Goal: Book appointment/travel/reservation

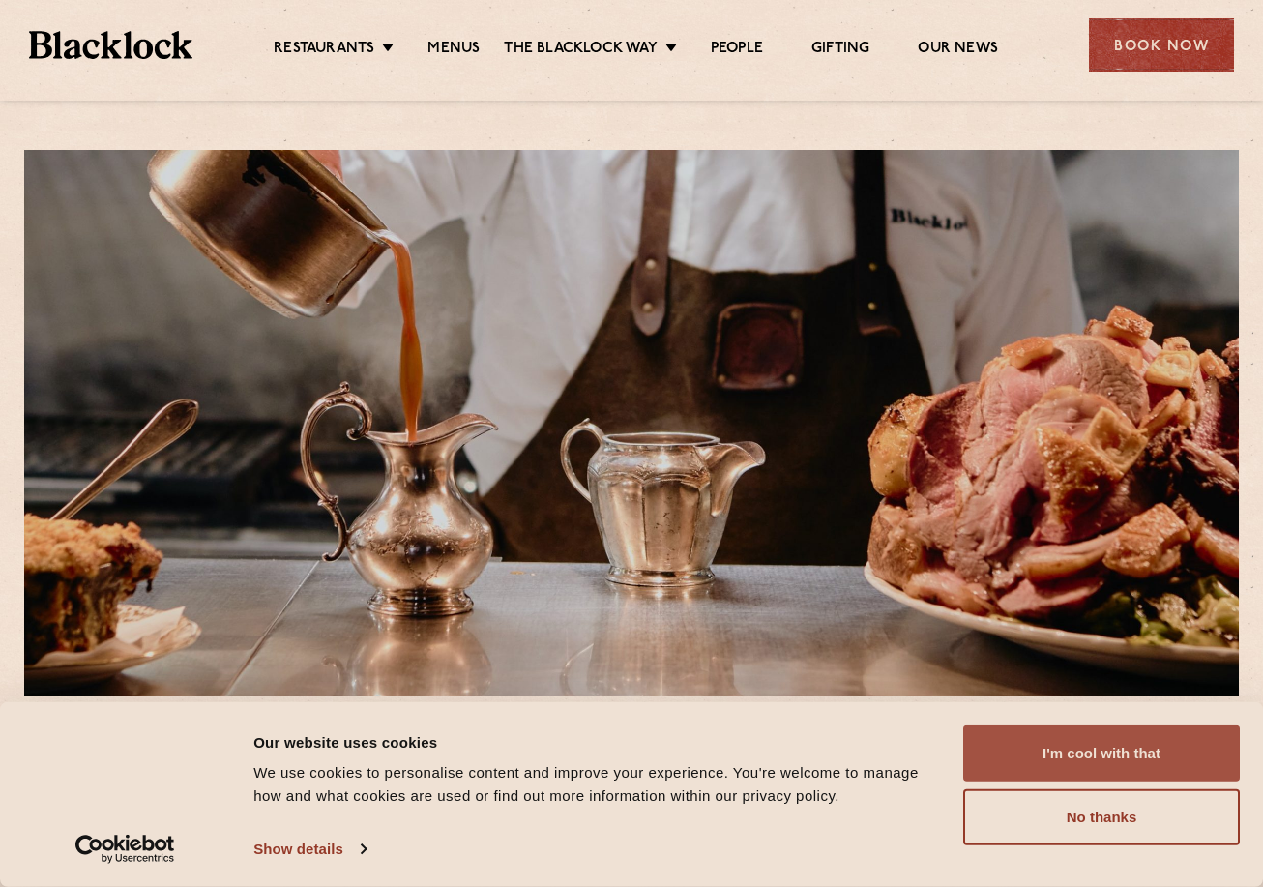
click at [1126, 746] on button "I'm cool with that" at bounding box center [1101, 753] width 277 height 56
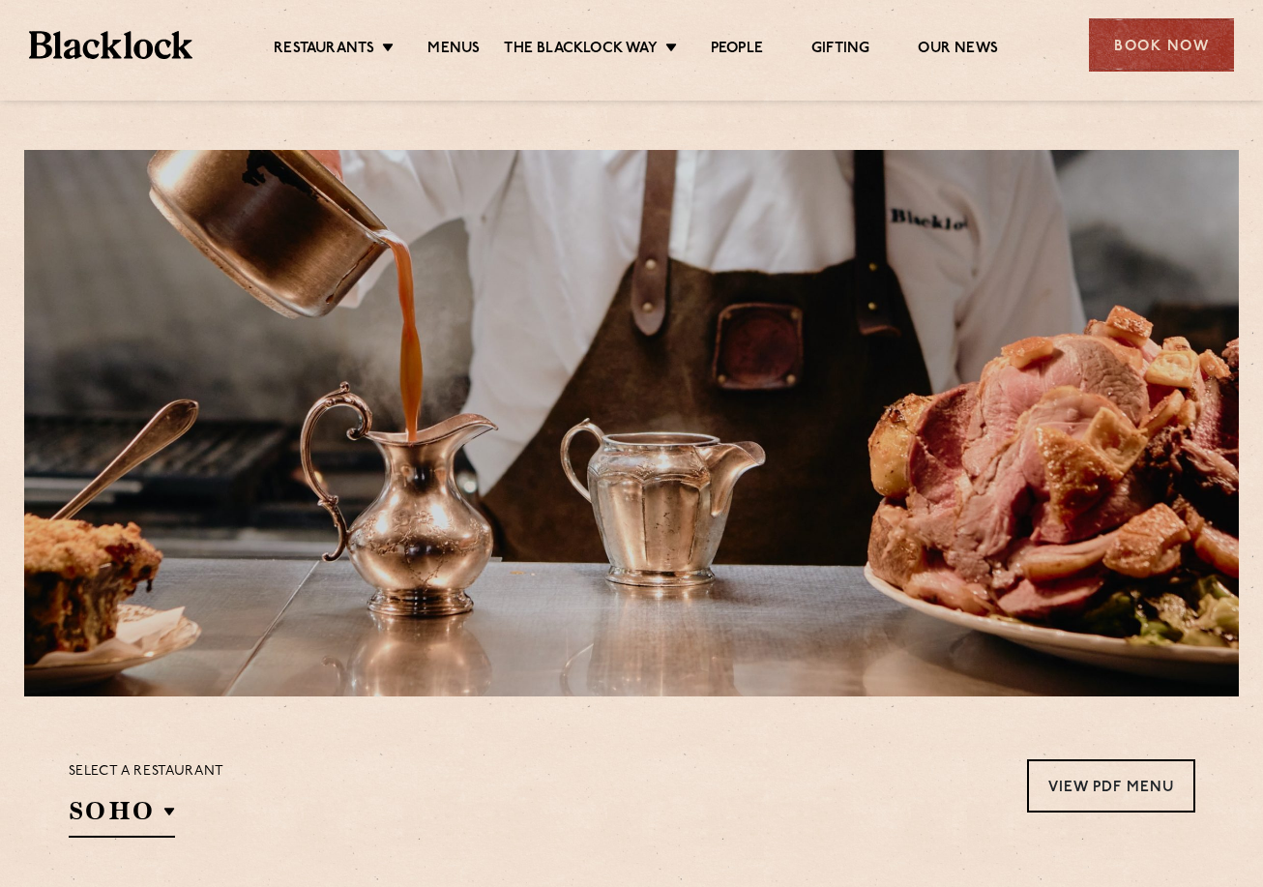
click at [1101, 750] on section "Select a restaurant [GEOGRAPHIC_DATA] [GEOGRAPHIC_DATA] [GEOGRAPHIC_DATA] [GEOG…" at bounding box center [631, 795] width 1263 height 199
click at [1101, 772] on link "View PDF Menu" at bounding box center [1111, 785] width 168 height 53
click at [1189, 41] on div "Book Now" at bounding box center [1161, 44] width 145 height 53
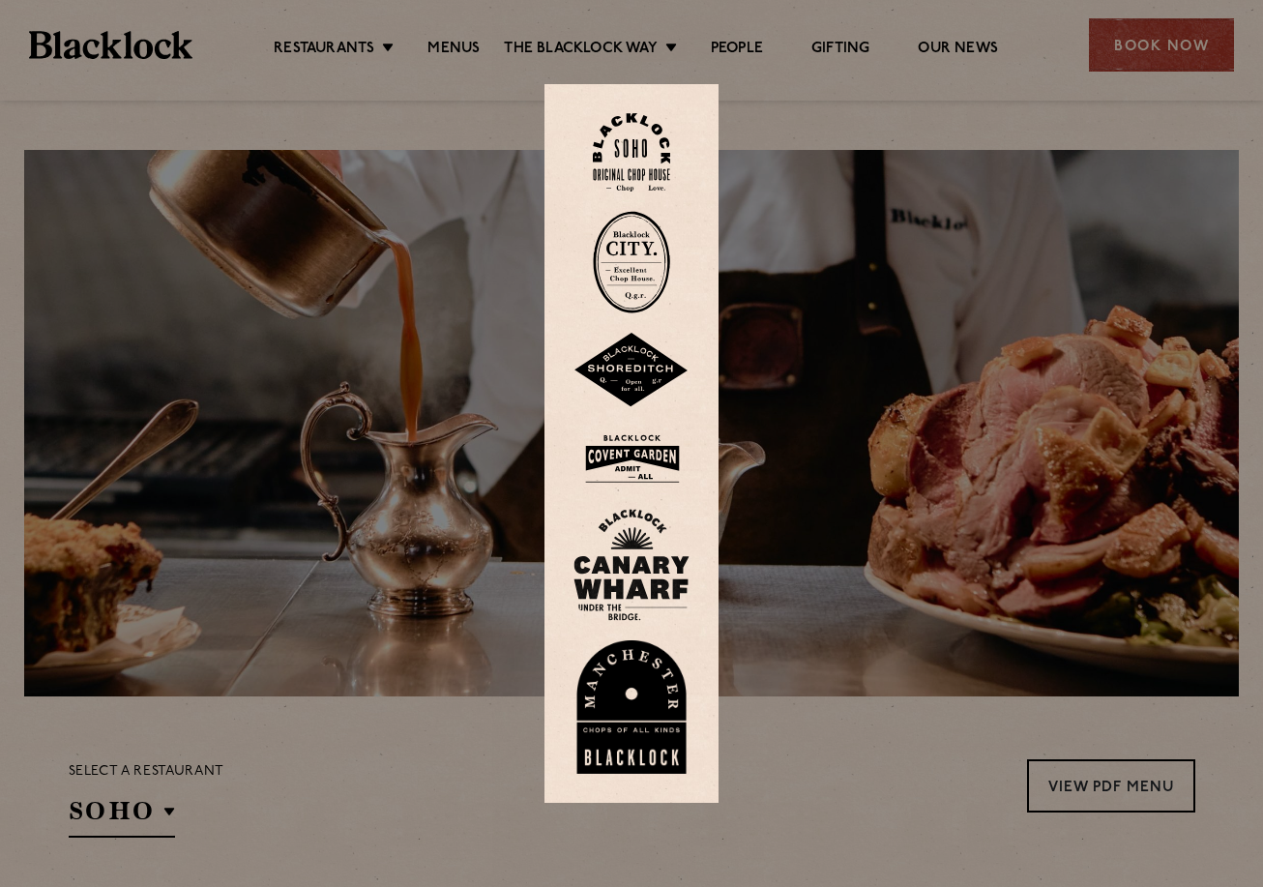
click at [660, 453] on img at bounding box center [631, 458] width 116 height 63
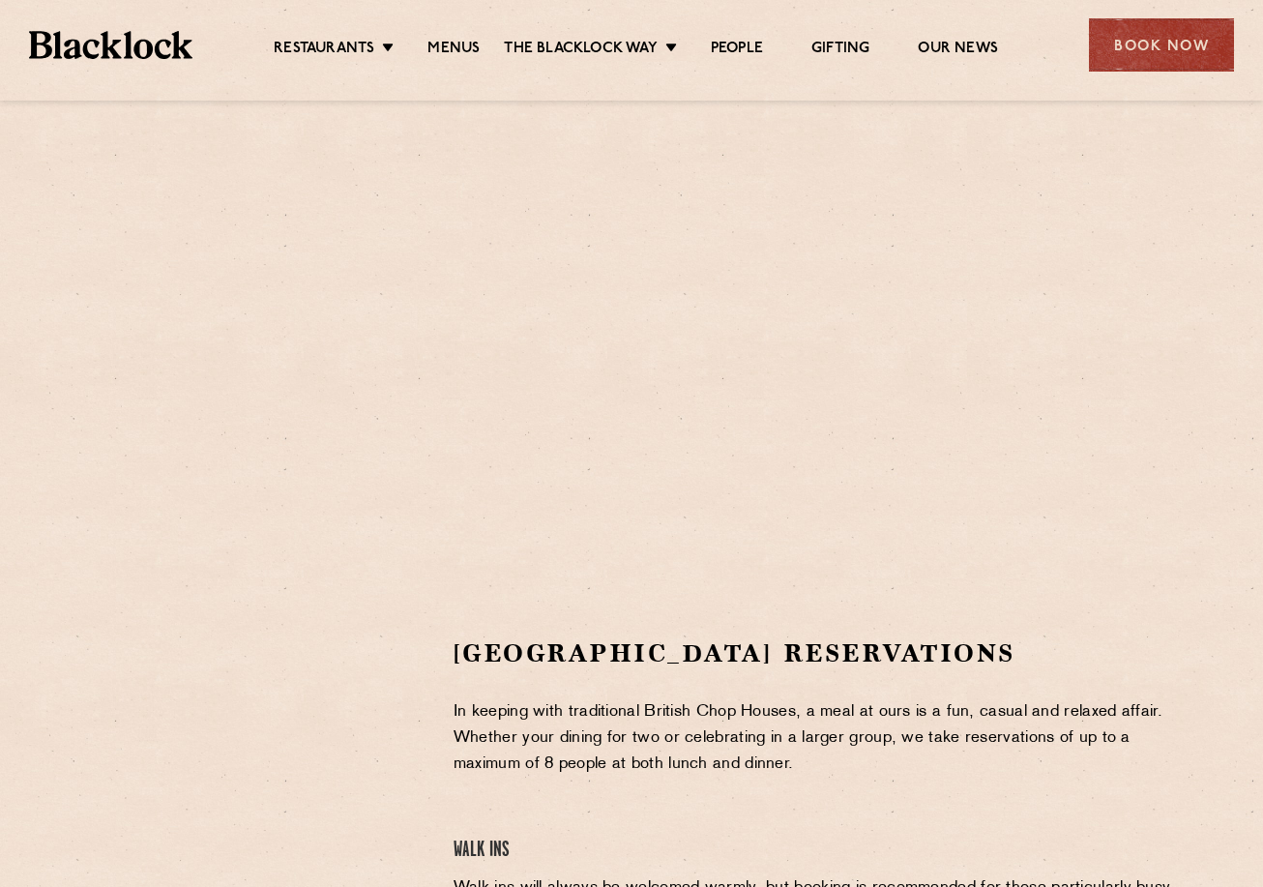
scroll to position [484, 0]
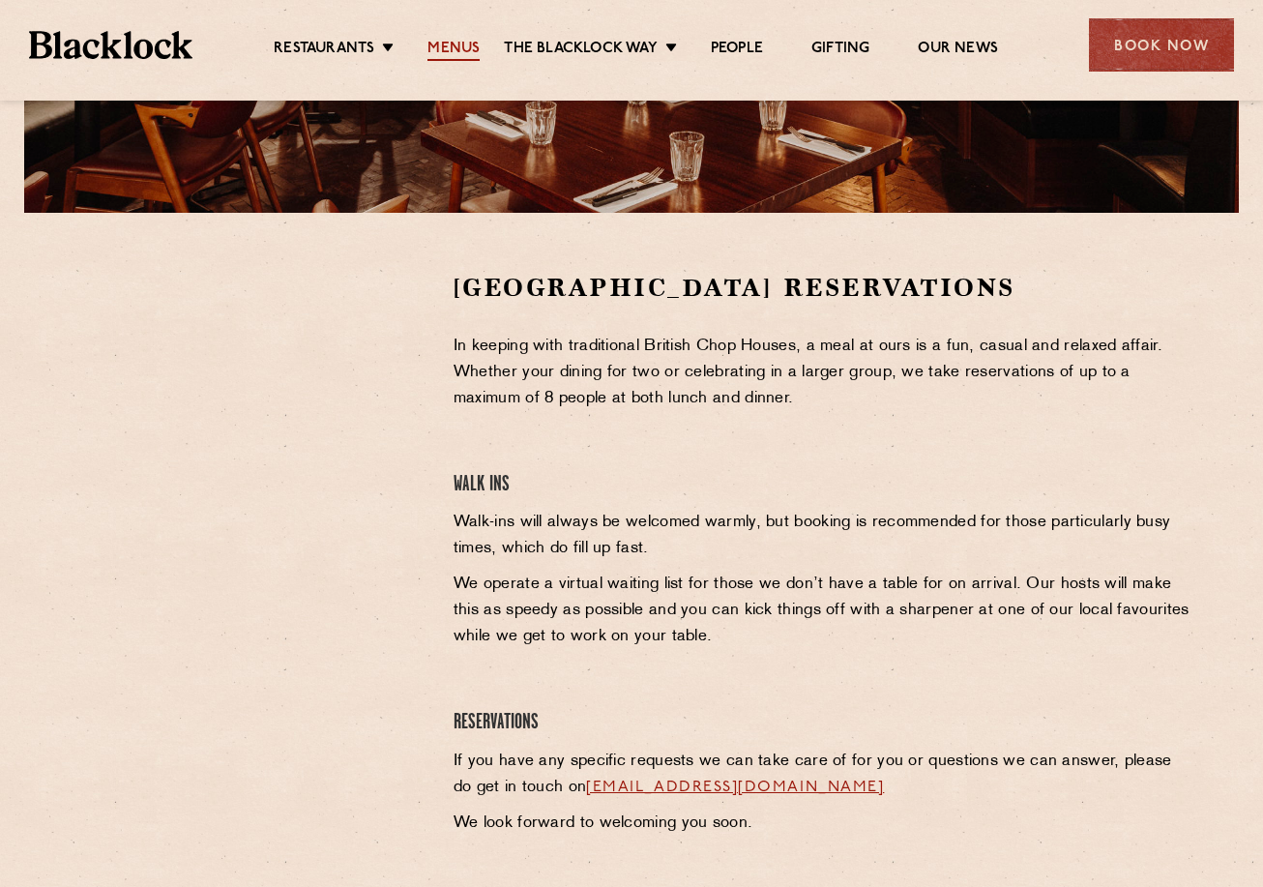
click at [440, 46] on link "Menus" at bounding box center [453, 50] width 52 height 21
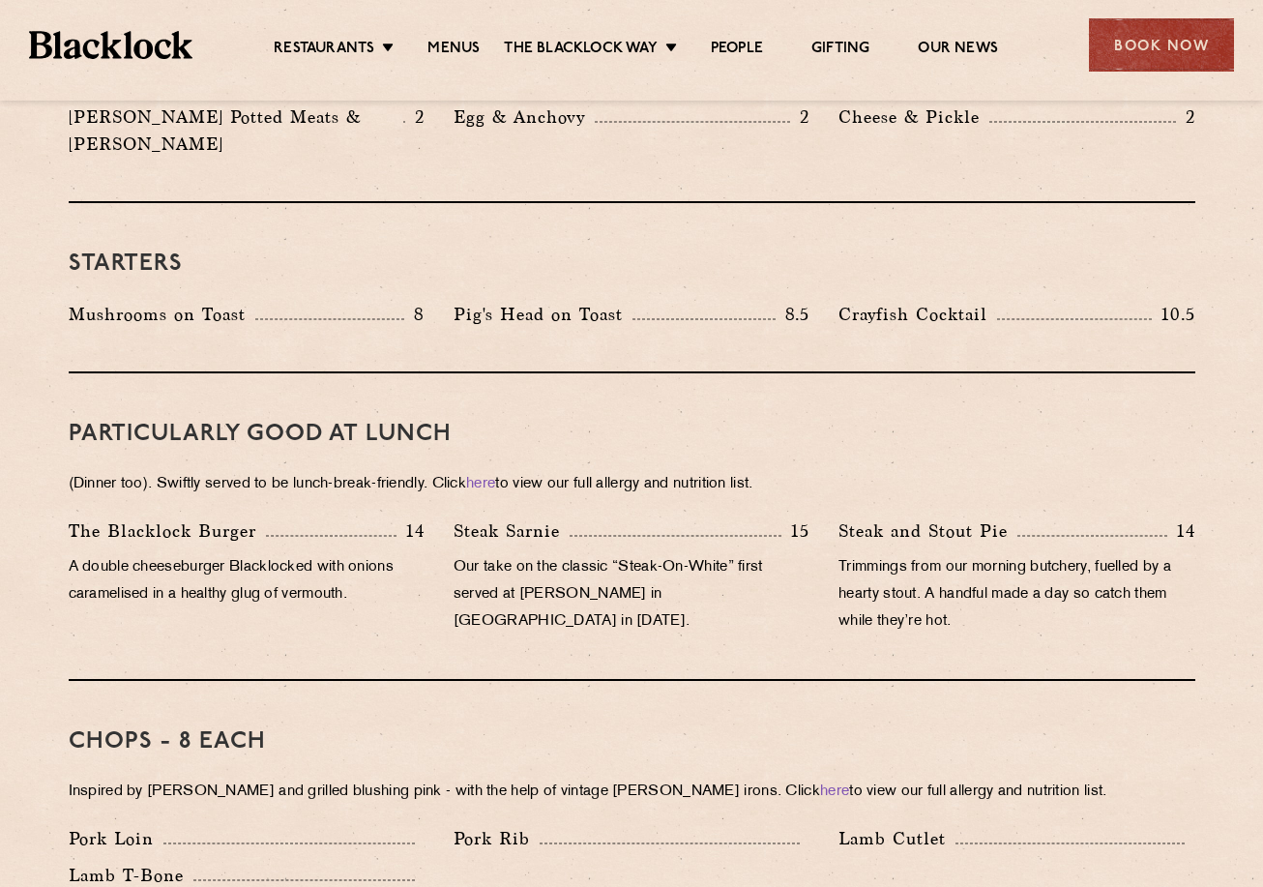
scroll to position [387, 0]
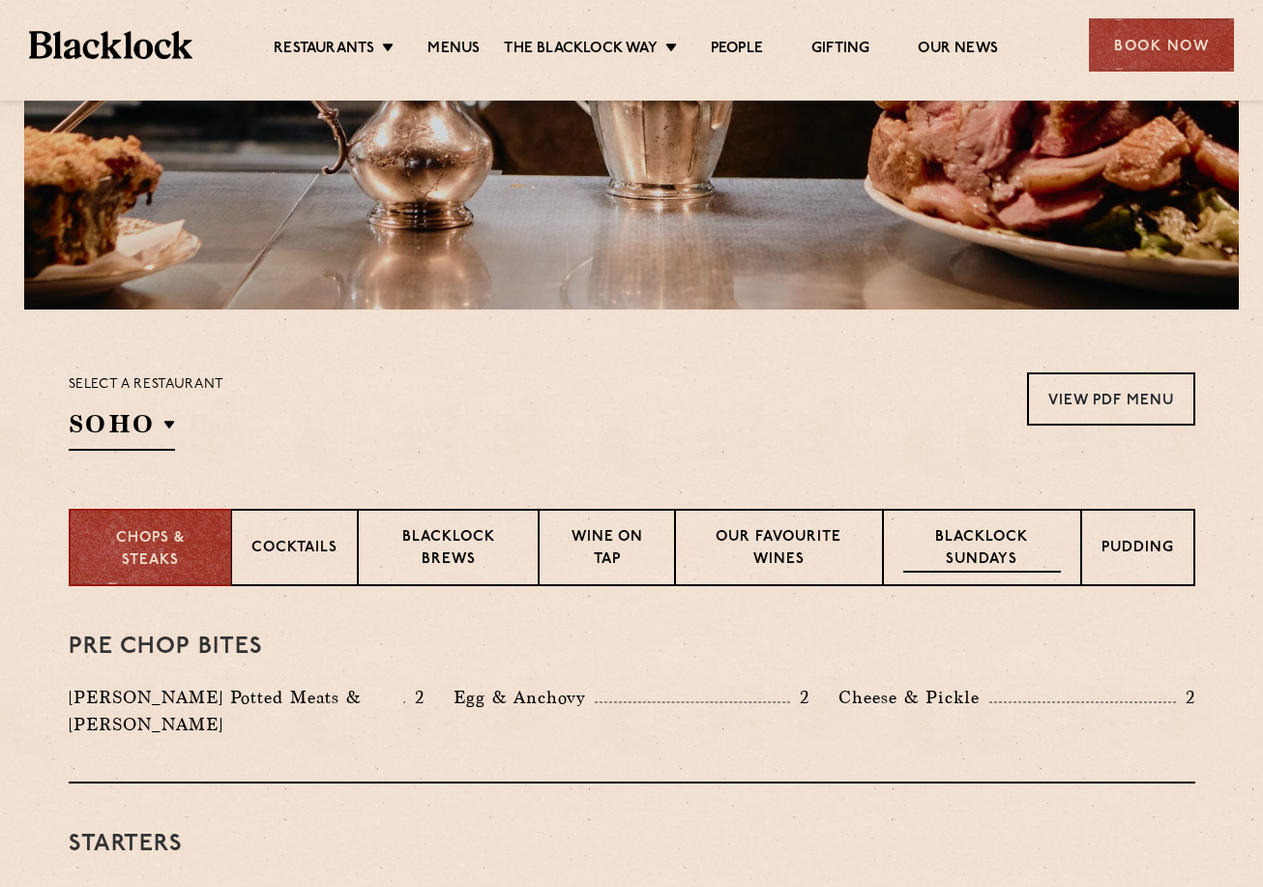
click at [942, 560] on p "Blacklock Sundays" at bounding box center [981, 549] width 157 height 45
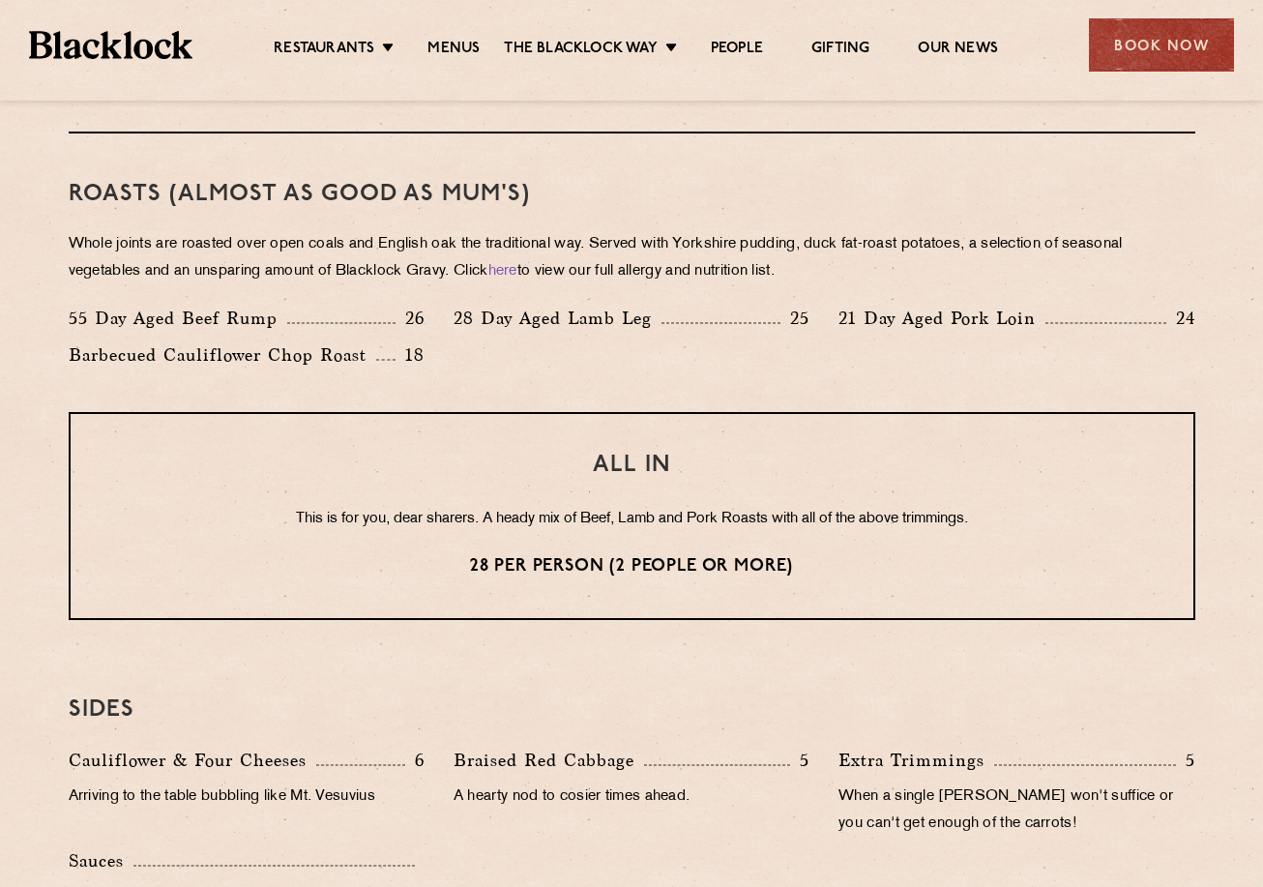
scroll to position [1837, 0]
